Goal: Transaction & Acquisition: Purchase product/service

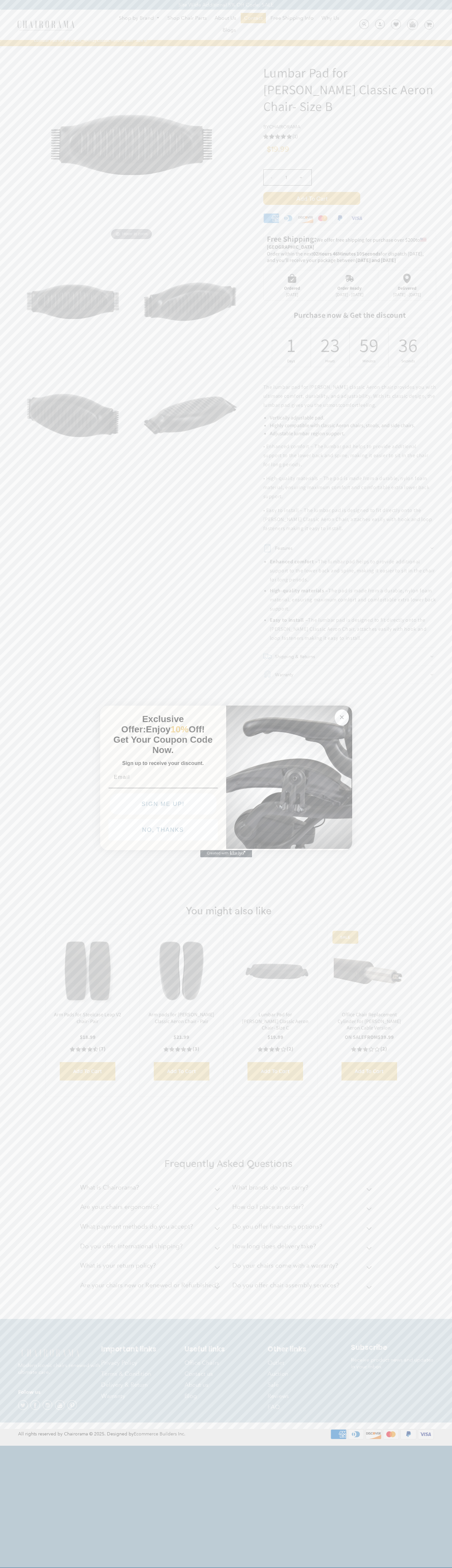
click at [342, 716] on icon "Close dialog" at bounding box center [341, 717] width 3 height 3
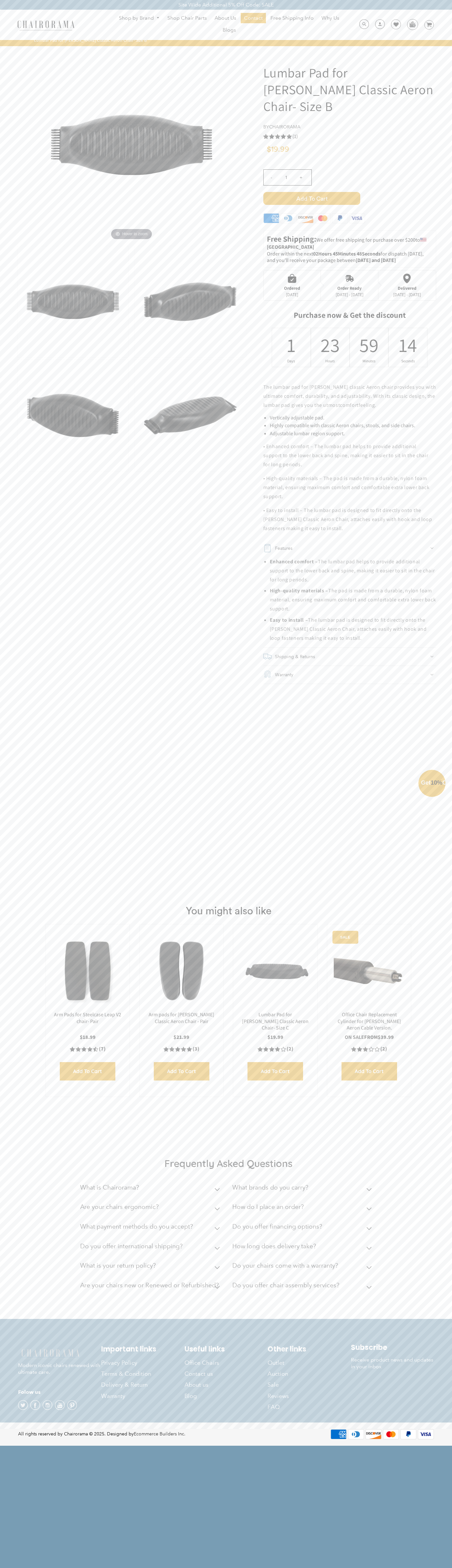
click at [163, 847] on button "NO, THANKS" at bounding box center [163, 844] width 109 height 21
click at [311, 192] on span "Add to Cart" at bounding box center [311, 198] width 97 height 13
click at [412, 24] on img at bounding box center [412, 24] width 10 height 10
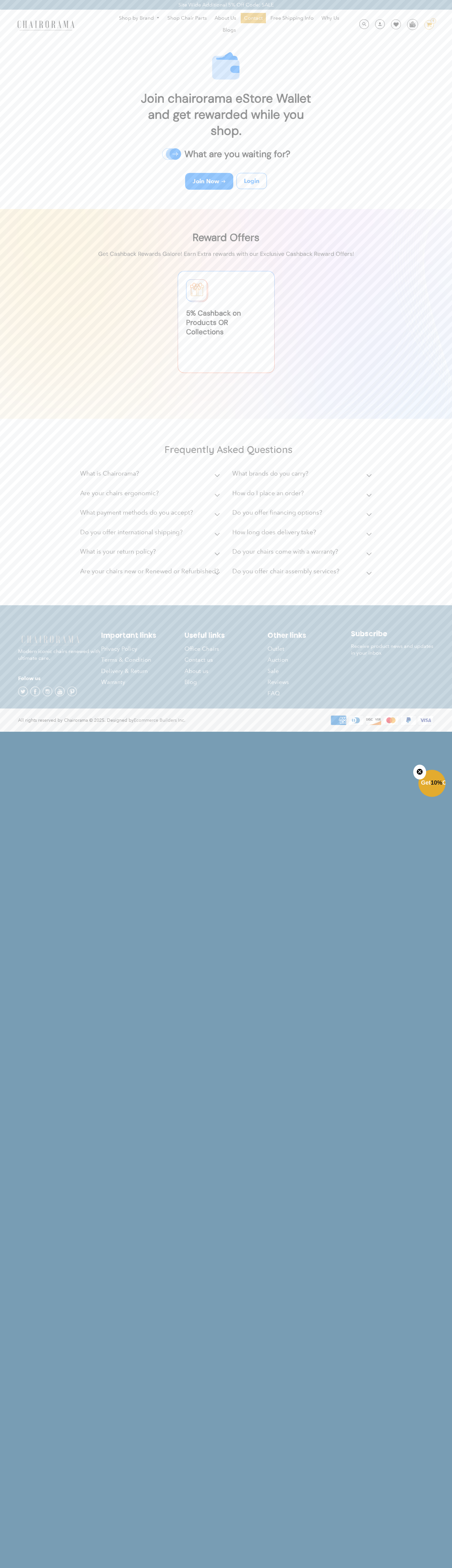
click at [429, 17] on div "Shop by Brand Haworth Herman Miller Steelcase Knoll Human Scale" at bounding box center [226, 25] width 452 height 30
click at [436, 153] on div "Join chairorama eStore Wallet and get rewarded while you shop. What are you wai…" at bounding box center [226, 121] width 452 height 177
click at [394, 731] on html "Site Wide Additional 5% Off Code: SALE Site Wide Additional 5% Off Code: SALE S…" at bounding box center [226, 365] width 452 height 731
click at [31, 62] on div "Join chairorama eStore Wallet and get rewarded while you shop. What are you wai…" at bounding box center [226, 121] width 452 height 177
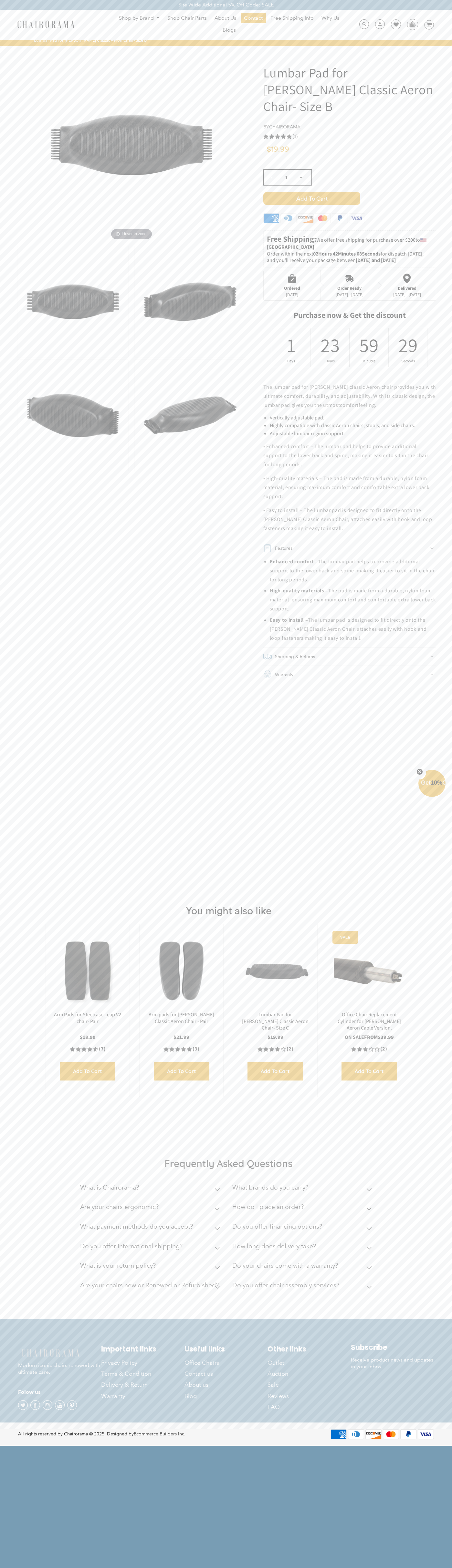
click at [266, 134] on use "5.0 rating (1 votes)" at bounding box center [266, 136] width 5 height 5
click at [323, 216] on icon at bounding box center [322, 219] width 2 height 5
click at [350, 169] on div "- 1 +" at bounding box center [350, 180] width 173 height 26
click at [311, 192] on span "Add to Cart" at bounding box center [311, 198] width 97 height 13
click at [350, 285] on div "Order Ready" at bounding box center [350, 288] width 28 height 5
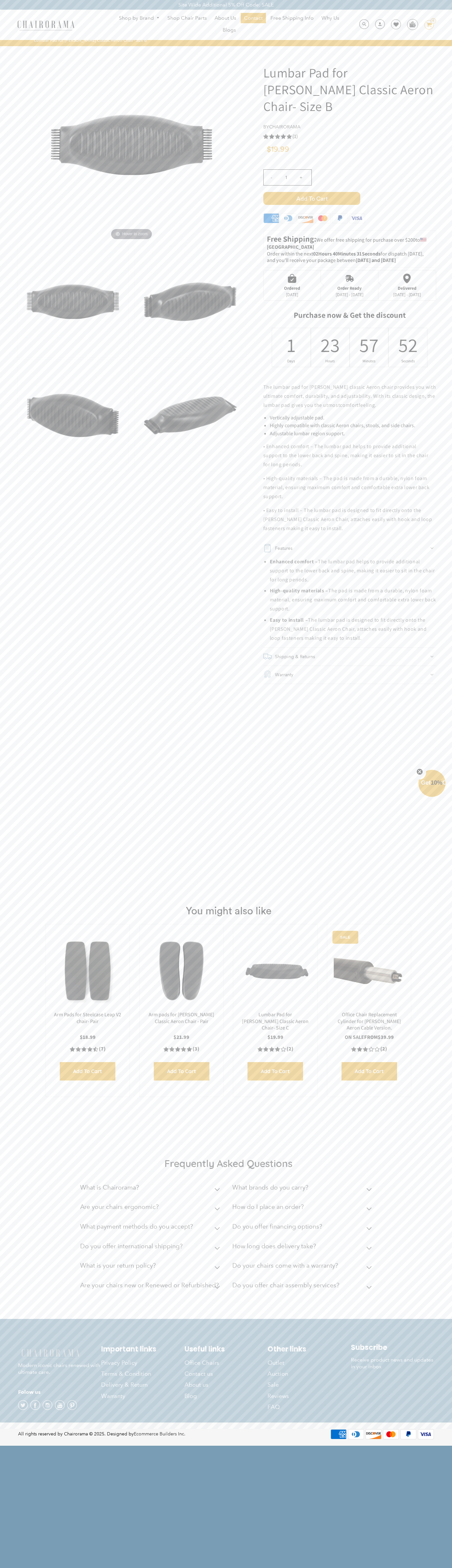
click at [330, 332] on div "23" at bounding box center [330, 345] width 9 height 25
click at [311, 192] on span "Add to Cart" at bounding box center [311, 198] width 97 height 13
click at [445, 20] on div "Shop by Brand Haworth Herman Miller Steelcase Knoll Human Scale" at bounding box center [226, 25] width 452 height 30
click at [449, 210] on form "Lumbar Pad for Herman Miller Classic Aeron Chair- Size B by chairorama 5.0 rati…" at bounding box center [226, 382] width 452 height 672
click at [284, 1445] on html "Site Wide Additional 5% Off Code: SALE Site Wide Additional 5% Off Code: SALE S…" at bounding box center [226, 723] width 452 height 1445
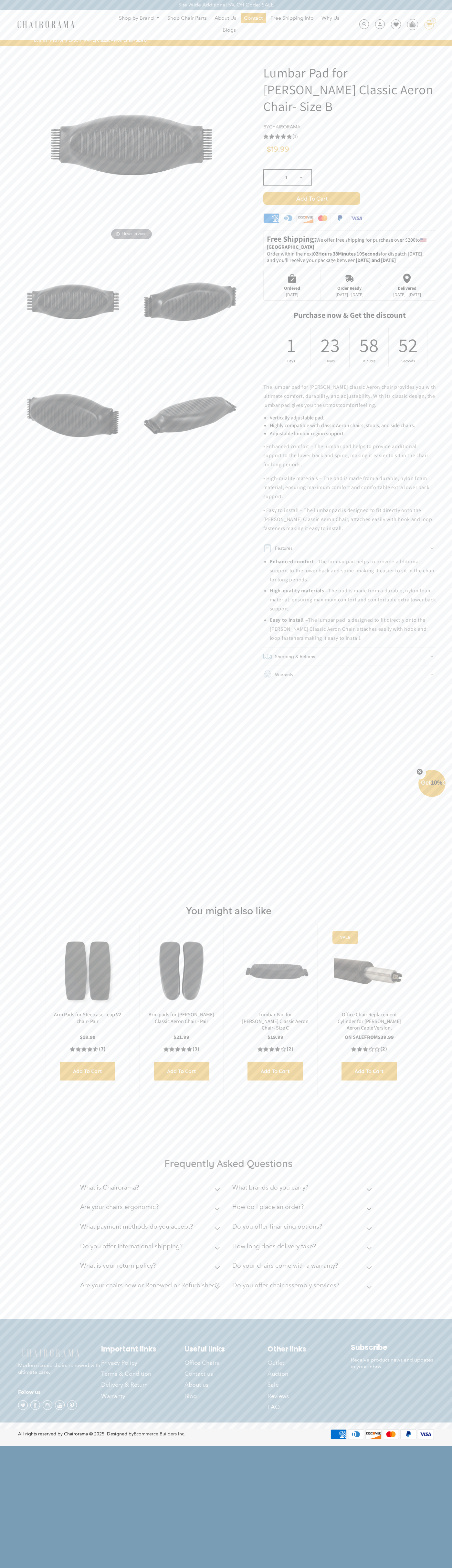
click at [31, 1445] on html "Site Wide Additional 5% Off Code: SALE Site Wide Additional 5% Off Code: SALE S…" at bounding box center [226, 723] width 452 height 1445
click at [412, 24] on img at bounding box center [412, 24] width 10 height 10
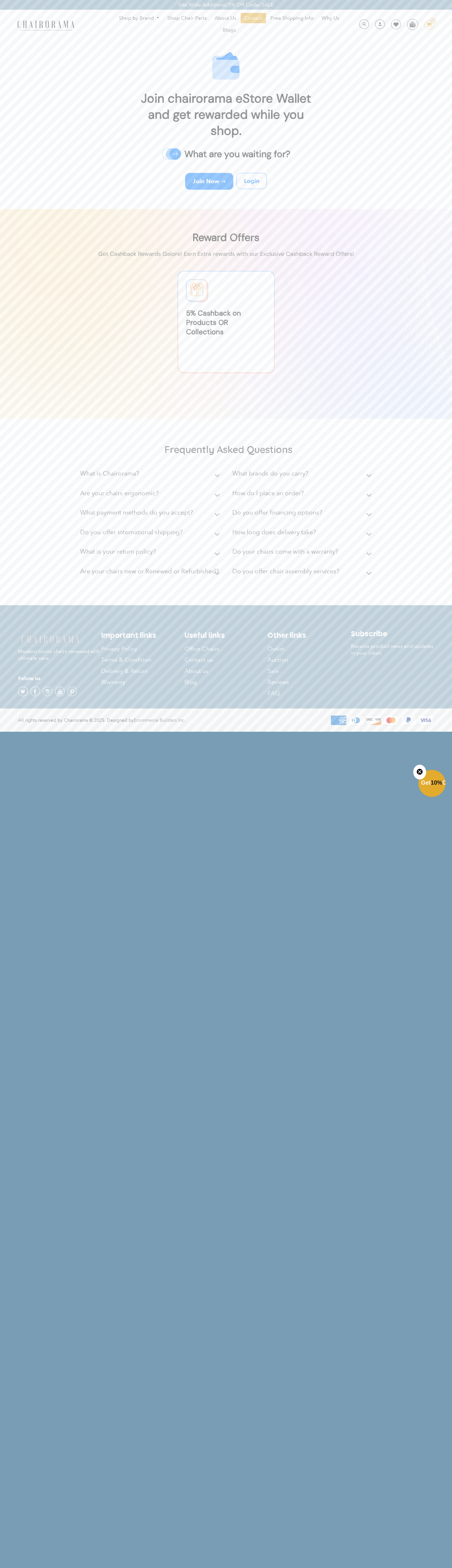
click at [398, 15] on div "Shop by Brand Haworth Herman Miller Steelcase Knoll Human Scale" at bounding box center [226, 25] width 452 height 30
click at [445, 731] on html "Site Wide Additional 5% Off Code: SALE Site Wide Additional 5% Off Code: SALE S…" at bounding box center [226, 365] width 452 height 731
click at [288, 731] on html "Site Wide Additional 5% Off Code: SALE Site Wide Additional 5% Off Code: SALE S…" at bounding box center [226, 365] width 452 height 731
click at [29, 731] on html "Site Wide Additional 5% Off Code: SALE Site Wide Additional 5% Off Code: SALE S…" at bounding box center [226, 365] width 452 height 731
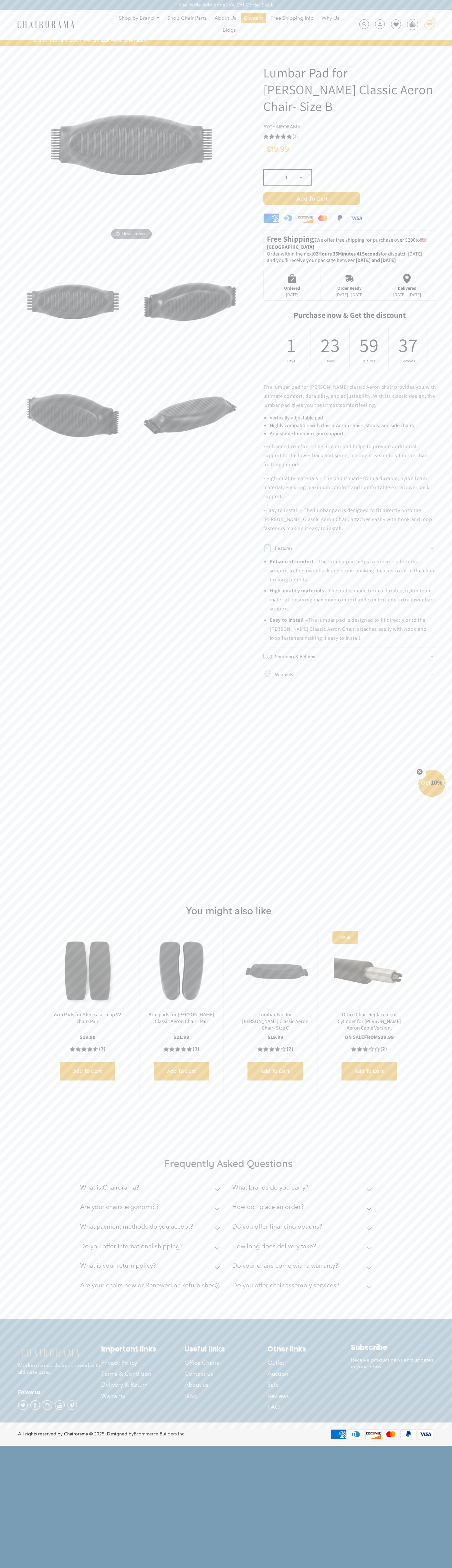
click at [420, 772] on icon "Close teaser" at bounding box center [419, 772] width 2 height 2
